Goal: Find specific page/section: Find specific page/section

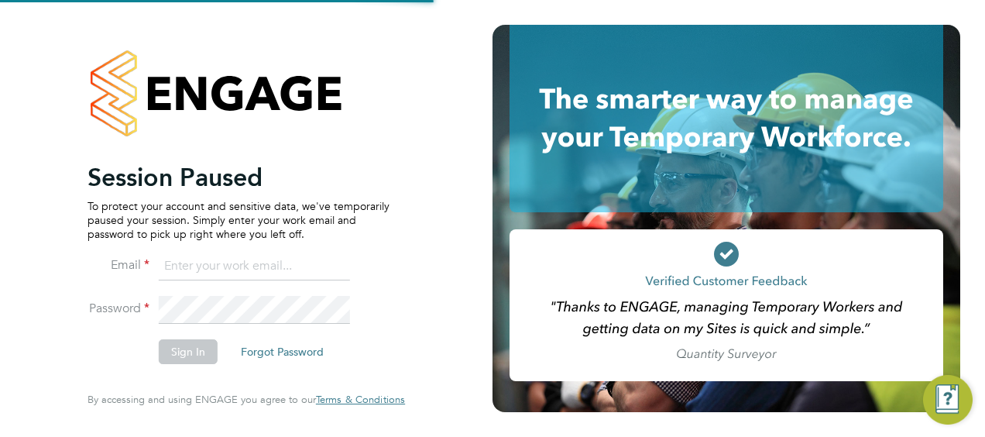
type input "[PERSON_NAME][EMAIL_ADDRESS][DOMAIN_NAME]"
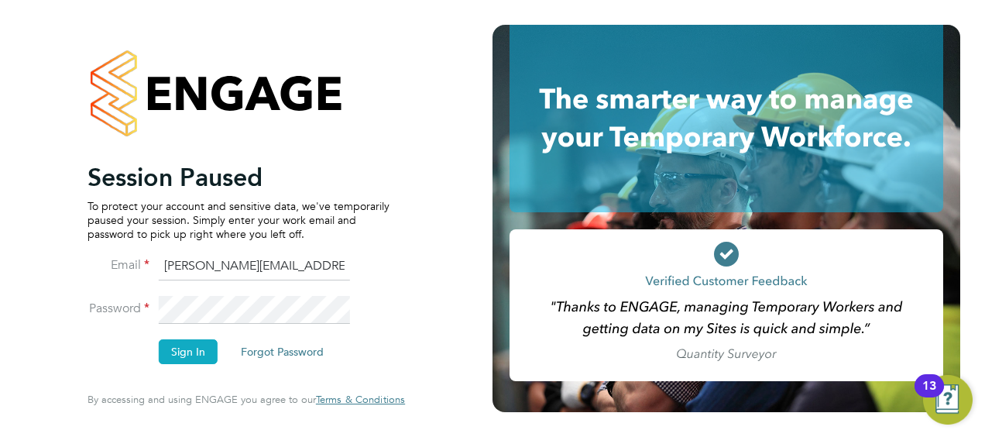
click at [201, 341] on button "Sign In" at bounding box center [188, 351] width 59 height 25
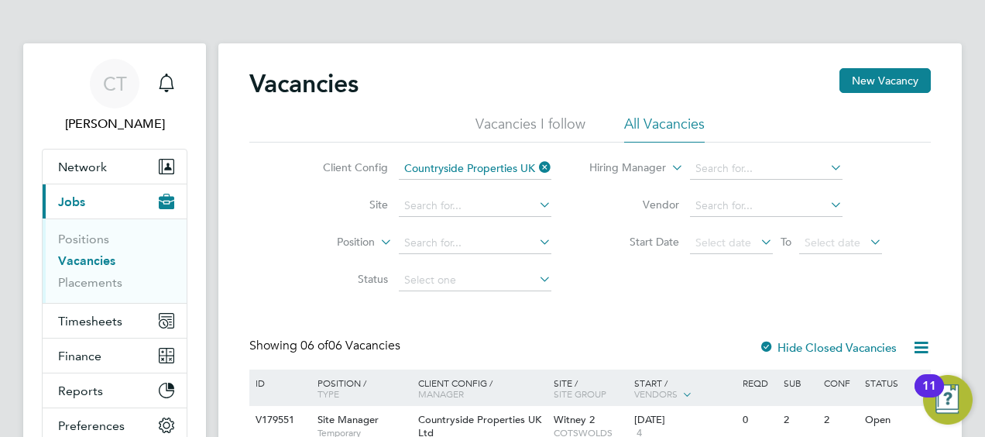
click at [94, 257] on link "Vacancies" at bounding box center [86, 260] width 57 height 15
